Goal: Transaction & Acquisition: Purchase product/service

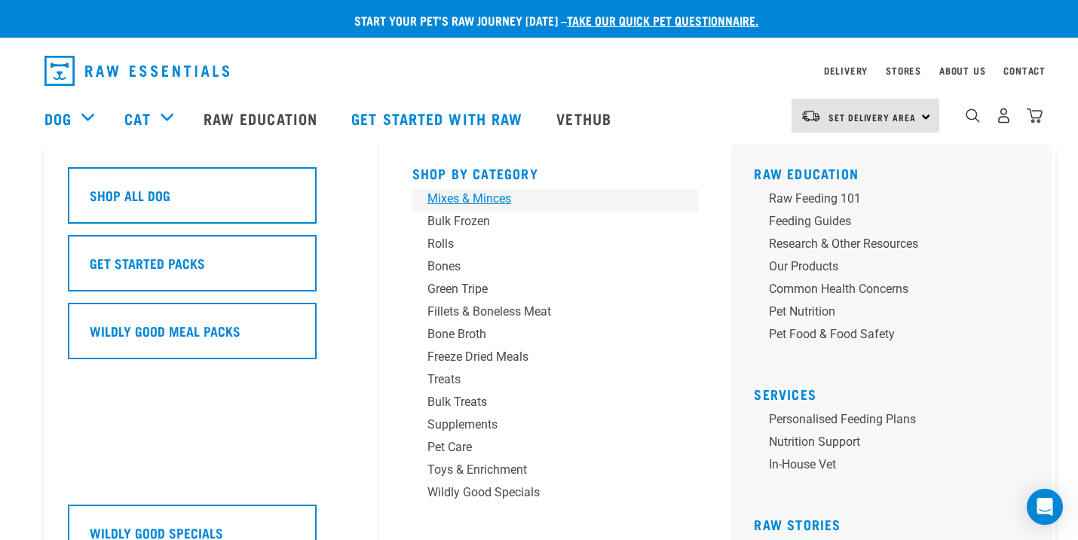
click at [495, 198] on div "Mixes & Minces" at bounding box center [544, 199] width 235 height 18
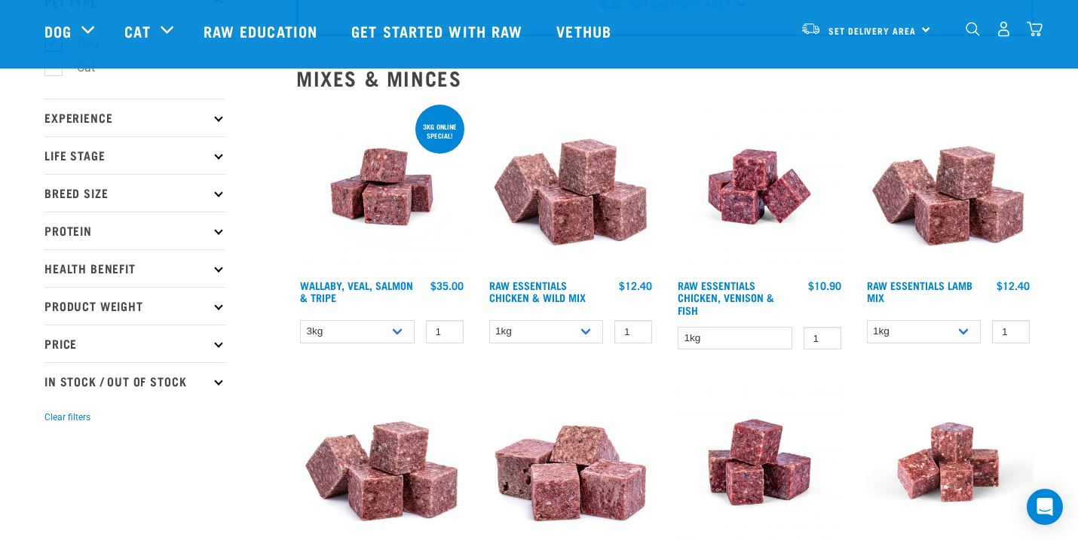
scroll to position [124, 0]
click at [392, 330] on select "3kg 1kg Bulk (18kg)" at bounding box center [357, 331] width 115 height 23
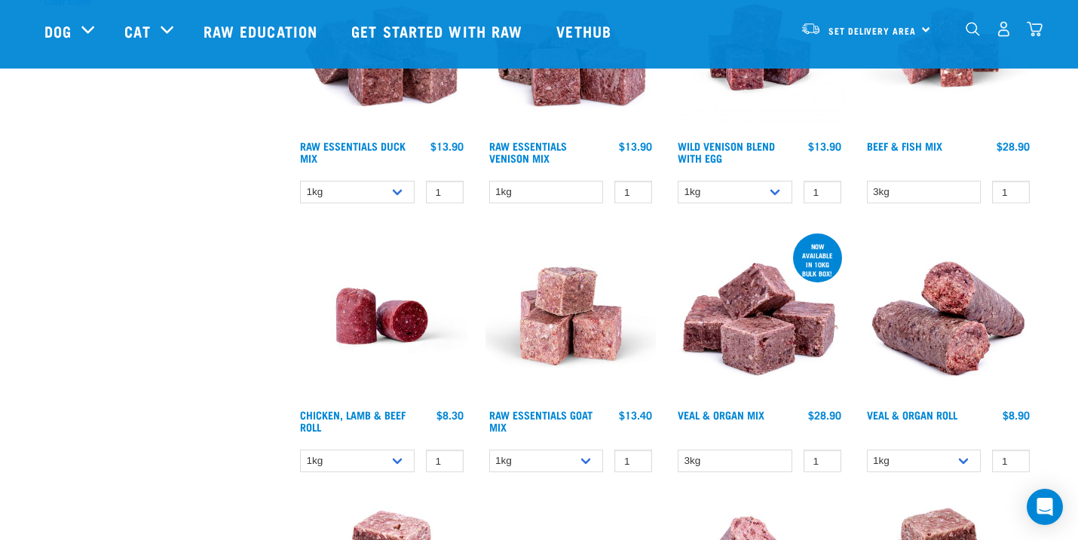
scroll to position [0, 0]
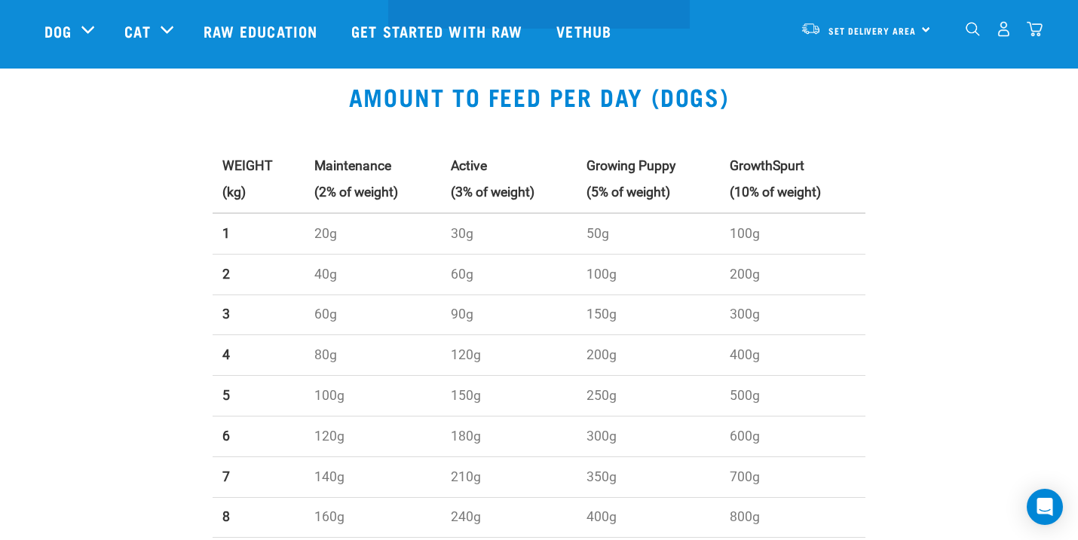
scroll to position [445, 0]
